Goal: Information Seeking & Learning: Learn about a topic

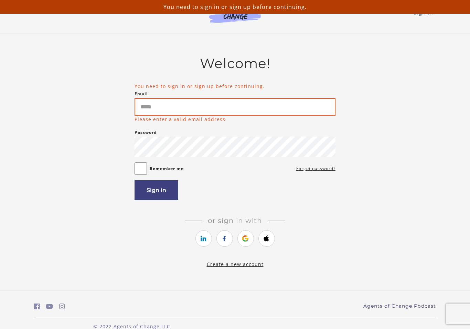
click at [315, 110] on input "Email" at bounding box center [234, 107] width 201 height 18
click at [286, 103] on input "Email" at bounding box center [234, 107] width 201 height 18
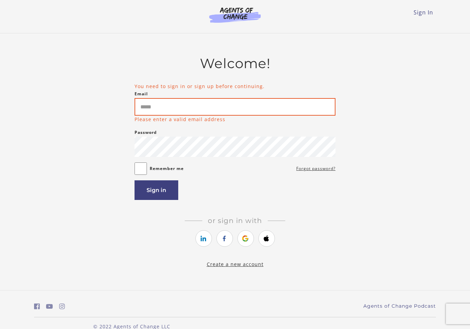
click at [299, 111] on input "Email" at bounding box center [234, 107] width 201 height 18
click at [177, 107] on input "Email" at bounding box center [234, 107] width 201 height 18
click at [189, 109] on input "Email" at bounding box center [234, 107] width 201 height 18
type input "**********"
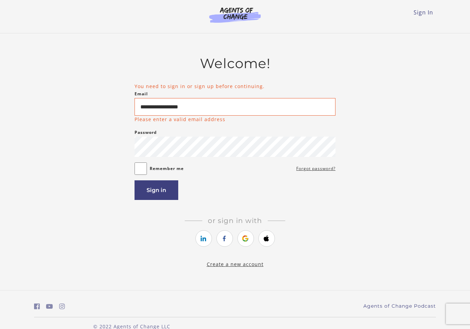
click at [169, 199] on article "**********" at bounding box center [234, 157] width 201 height 204
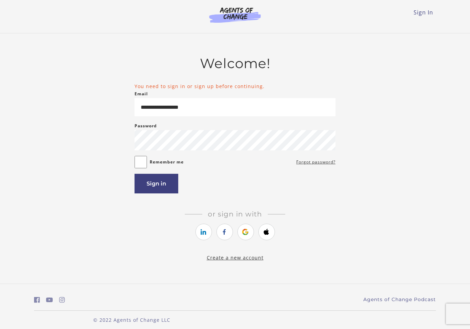
click at [172, 184] on button "Sign in" at bounding box center [156, 184] width 44 height 20
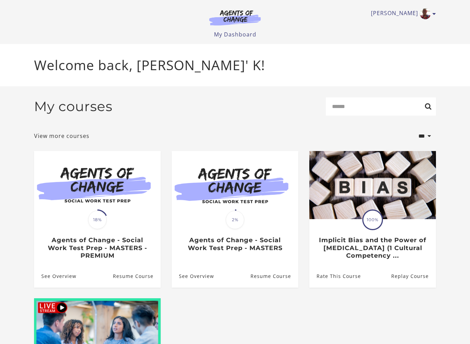
click at [144, 225] on div "Translation missing: en.liquid.partials.dashboard_course_card.progress_descript…" at bounding box center [97, 240] width 126 height 40
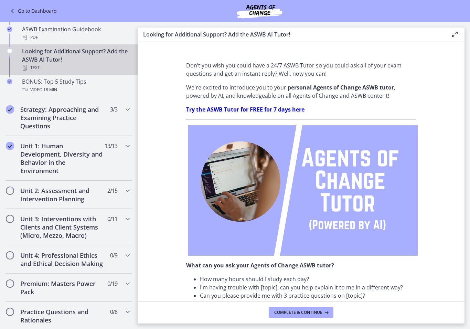
scroll to position [313, 0]
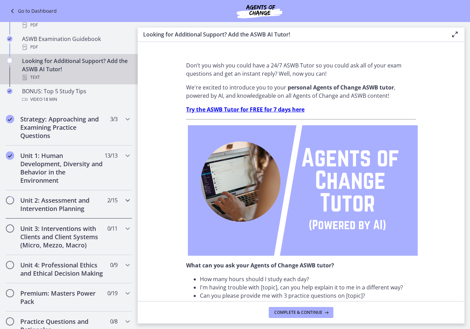
click at [125, 202] on icon "Chapters" at bounding box center [127, 200] width 8 height 8
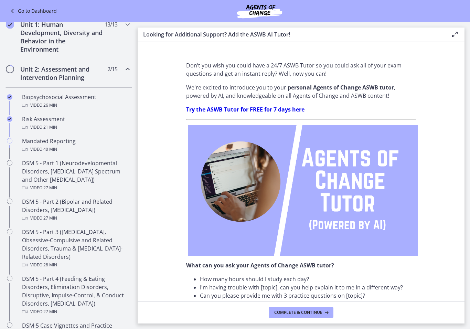
scroll to position [168, 0]
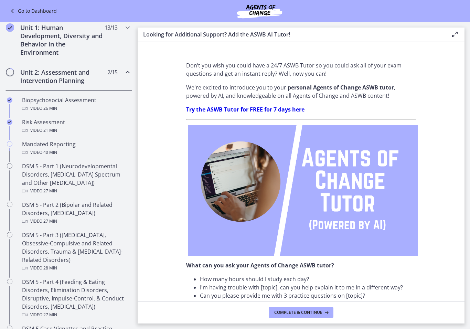
click at [69, 151] on div "Video · 40 min" at bounding box center [75, 152] width 107 height 8
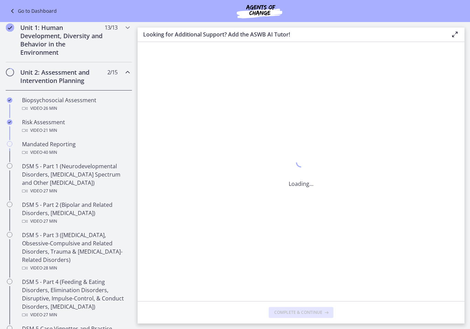
click at [69, 151] on div "Video · 40 min" at bounding box center [75, 152] width 107 height 8
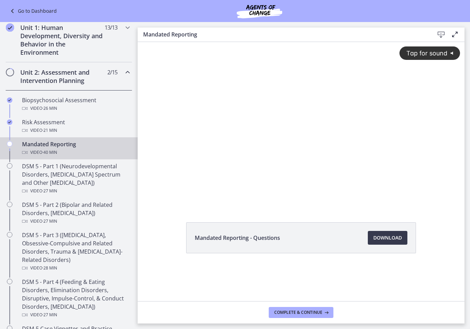
click at [447, 55] on span "Tap for sound" at bounding box center [423, 52] width 47 height 7
click at [302, 125] on div at bounding box center [300, 124] width 327 height 164
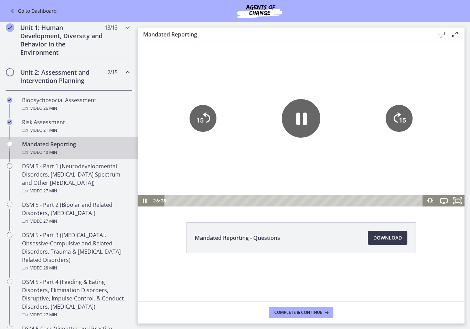
click at [460, 202] on icon "Fullscreen" at bounding box center [457, 201] width 16 height 14
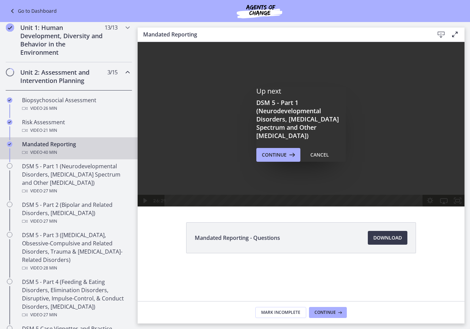
click at [283, 157] on span "Continue" at bounding box center [274, 155] width 25 height 8
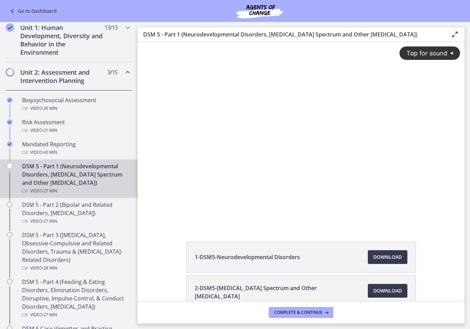
click at [322, 150] on div "Tap for sound @keyframes VOLUME_SMALL_WAVE_FLASH { 0% { opacity: 0; } 33% { opa…" at bounding box center [300, 128] width 327 height 172
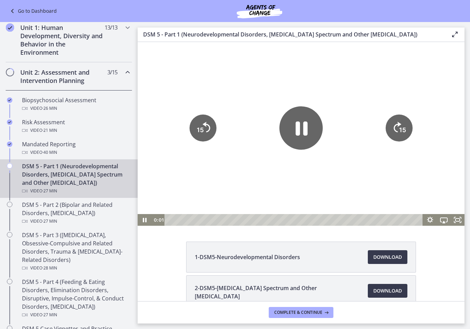
click at [302, 134] on icon "Pause" at bounding box center [300, 127] width 43 height 43
click at [300, 150] on div at bounding box center [300, 134] width 327 height 184
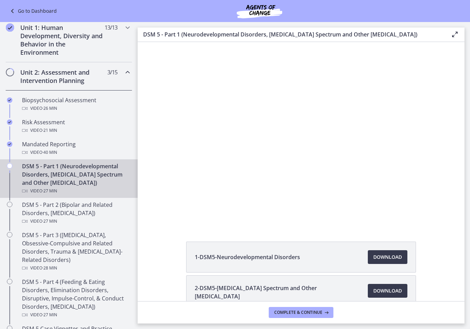
click at [306, 119] on div at bounding box center [300, 134] width 327 height 184
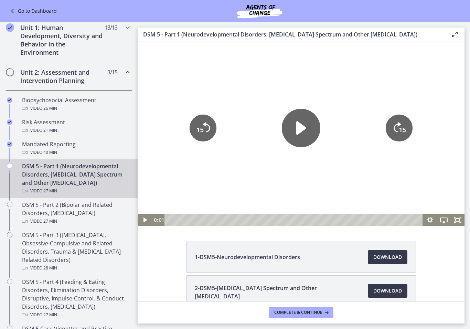
click at [307, 130] on icon "Play Video" at bounding box center [301, 128] width 38 height 38
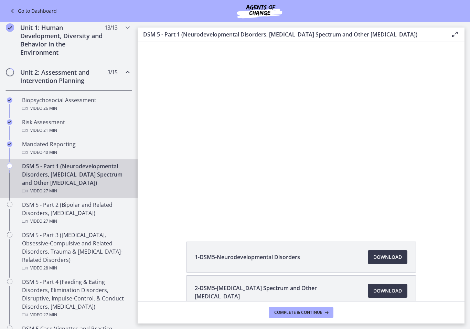
click at [438, 184] on div at bounding box center [300, 134] width 327 height 184
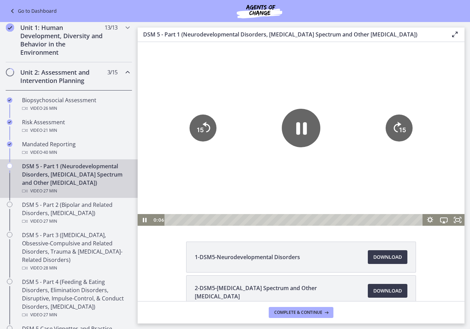
click at [460, 221] on icon "Fullscreen" at bounding box center [457, 220] width 14 height 12
